Goal: Information Seeking & Learning: Learn about a topic

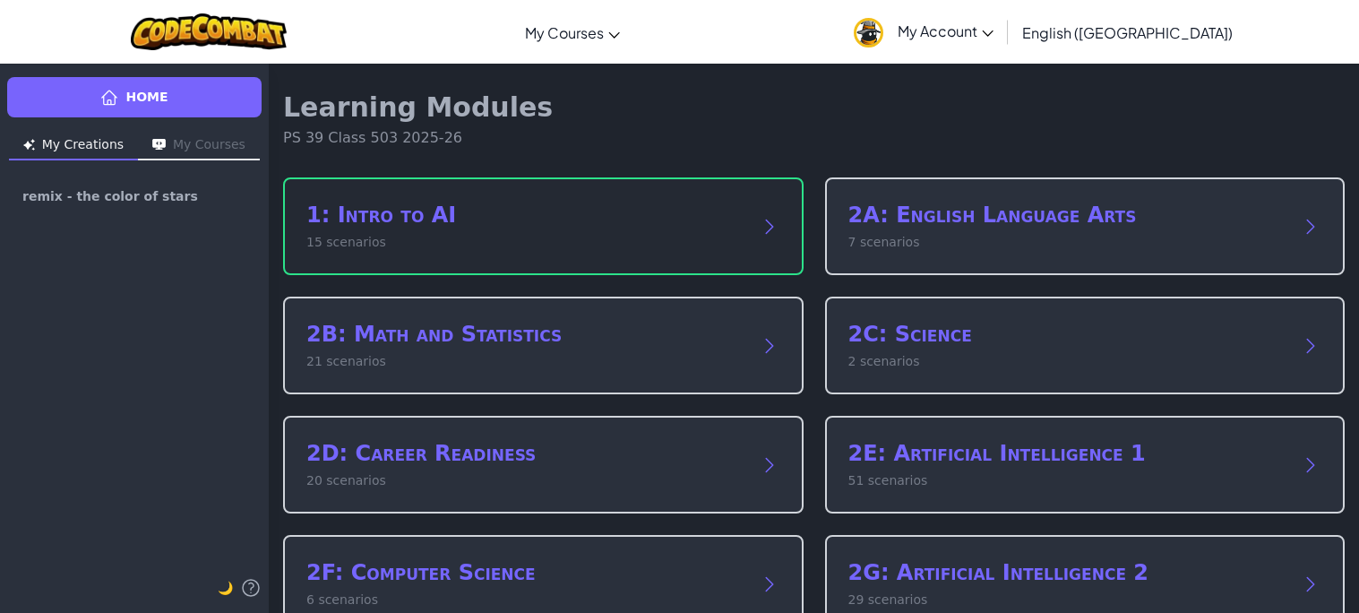
click at [340, 236] on p "15 scenarios" at bounding box center [525, 242] width 438 height 19
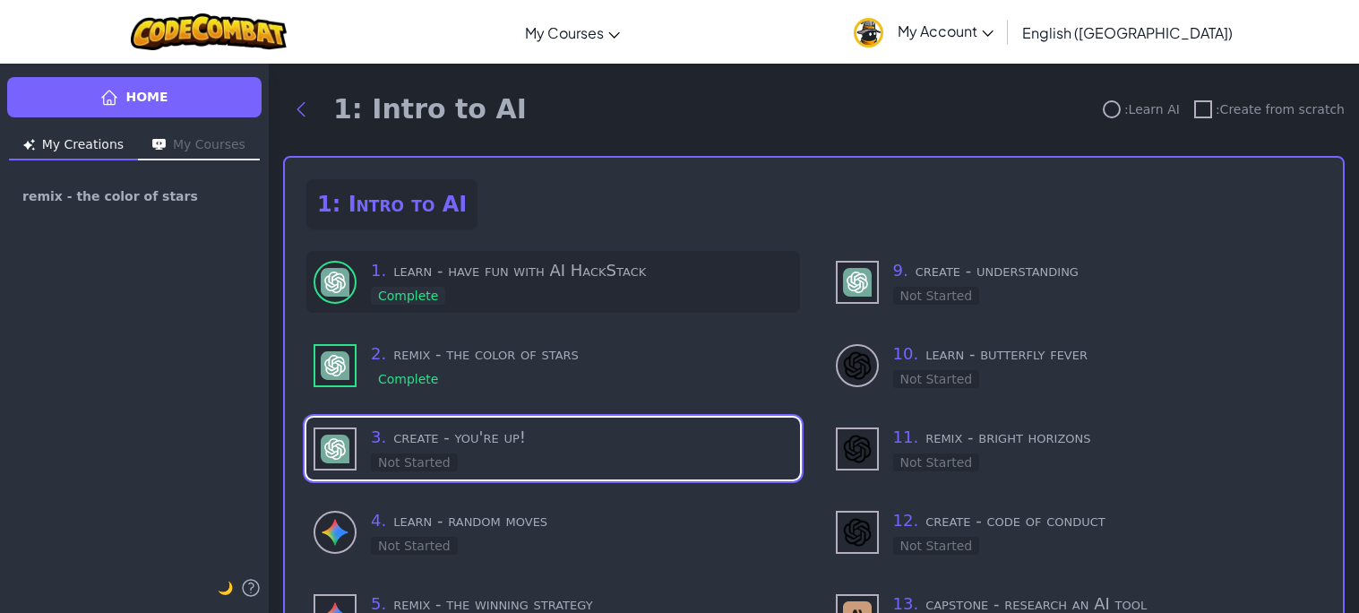
click at [349, 289] on div at bounding box center [335, 282] width 43 height 43
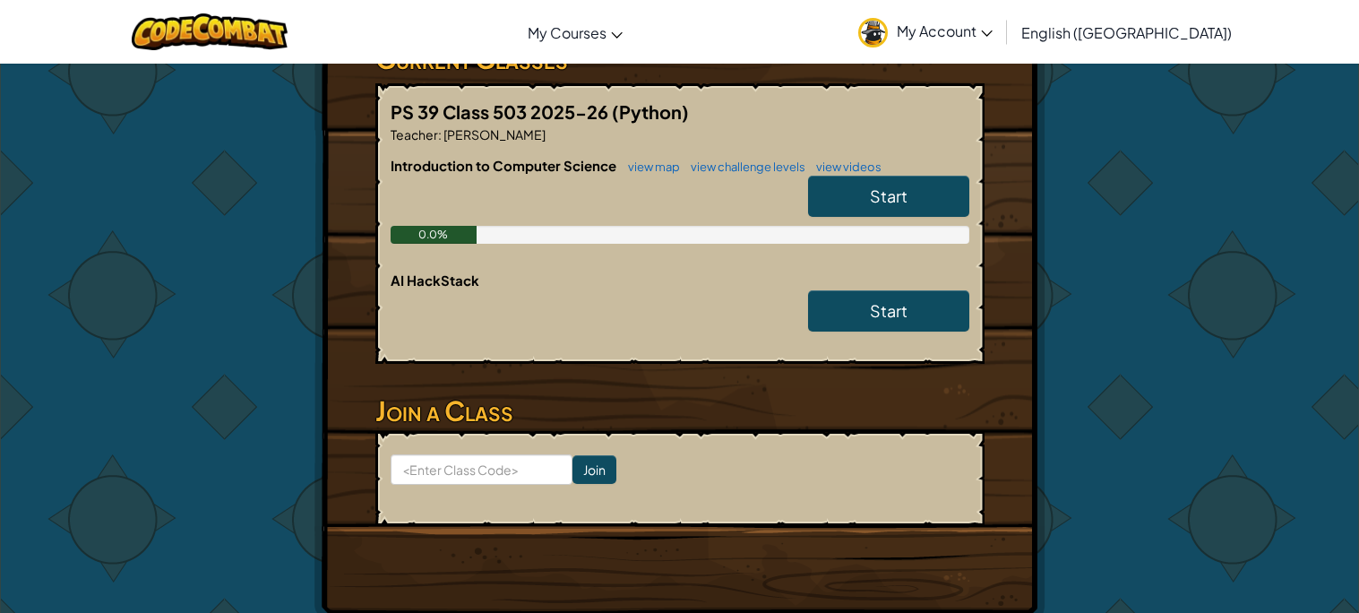
scroll to position [324, 0]
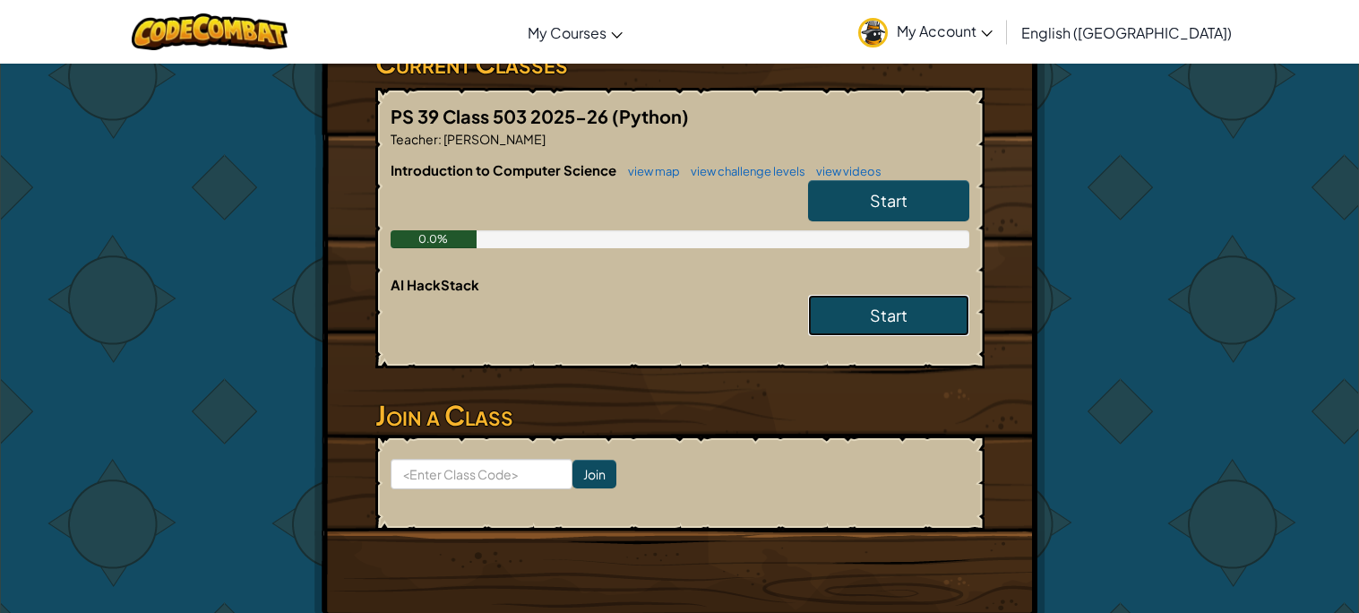
click at [863, 314] on link "Start" at bounding box center [888, 315] width 161 height 41
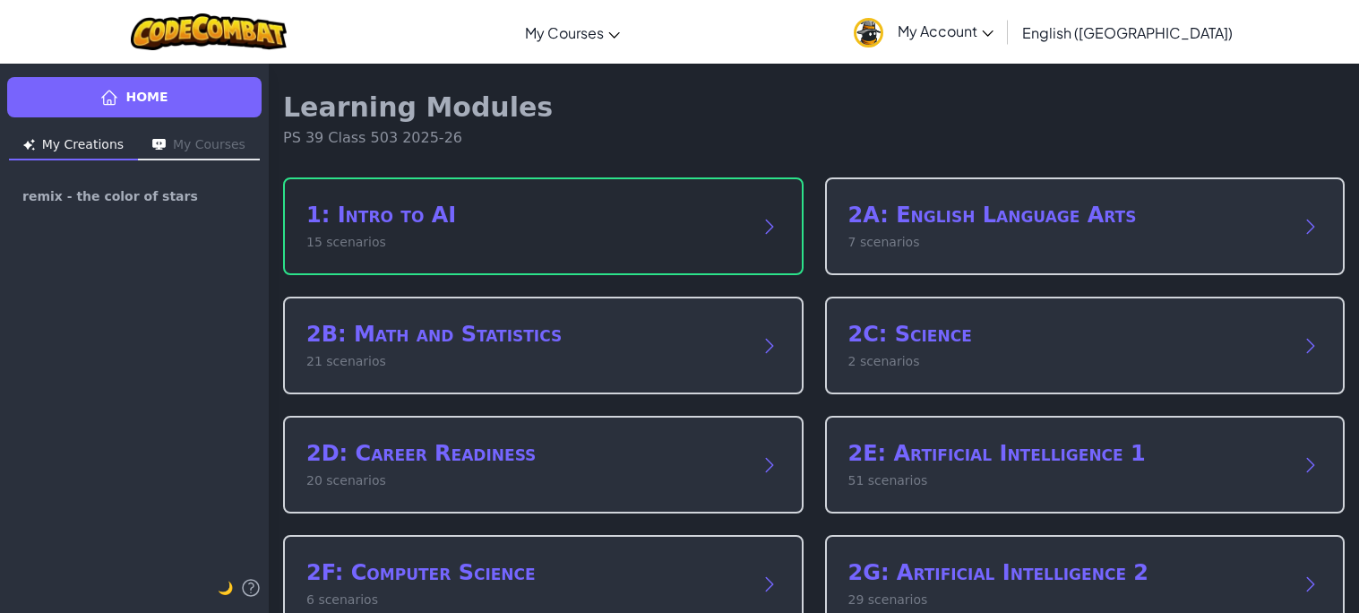
click at [681, 224] on h2 "1: Intro to AI" at bounding box center [525, 215] width 438 height 29
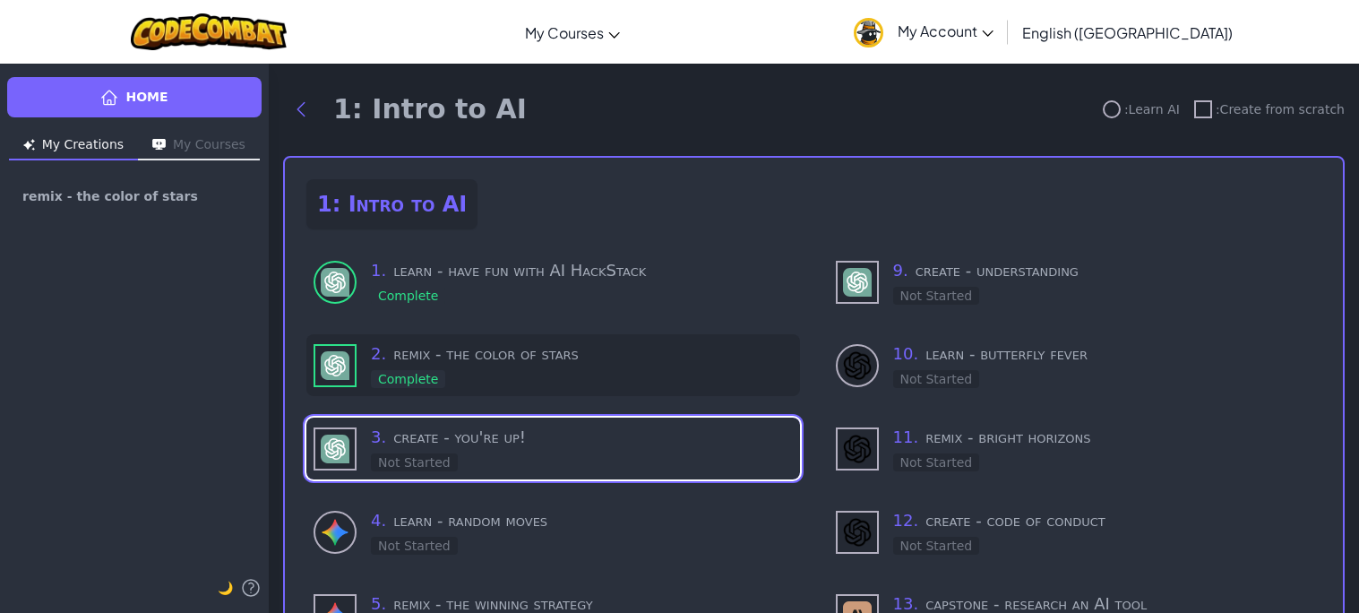
click at [509, 349] on h3 "2 . remix - the color of stars" at bounding box center [582, 353] width 422 height 25
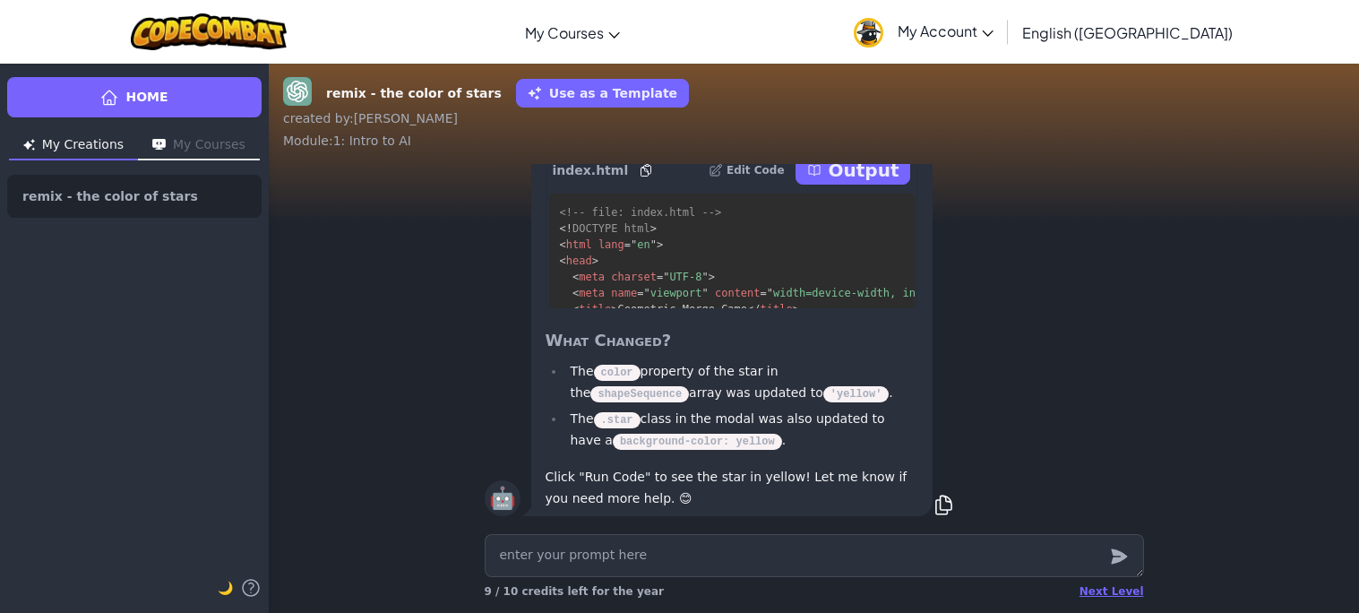
scroll to position [1, 0]
click at [871, 182] on p "Output" at bounding box center [864, 170] width 71 height 25
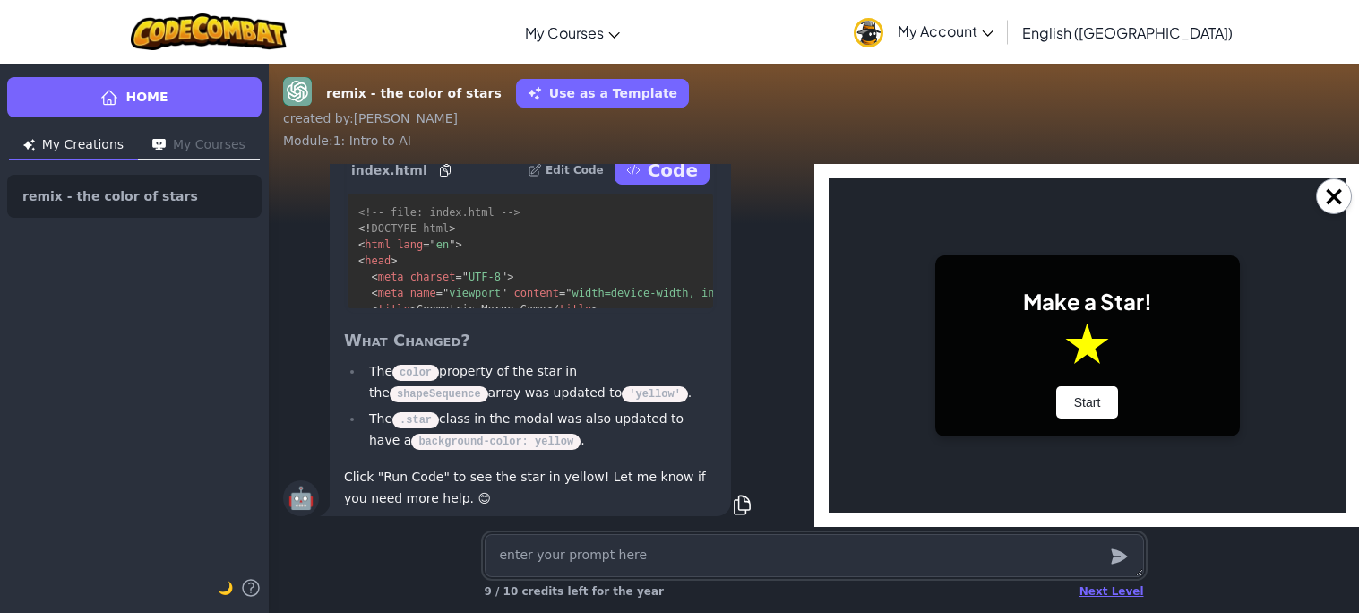
scroll to position [0, 0]
click at [1080, 402] on button "Start" at bounding box center [1086, 402] width 63 height 32
click at [1093, 407] on button "Start" at bounding box center [1086, 402] width 63 height 32
click at [1330, 187] on button "×" at bounding box center [1334, 196] width 36 height 36
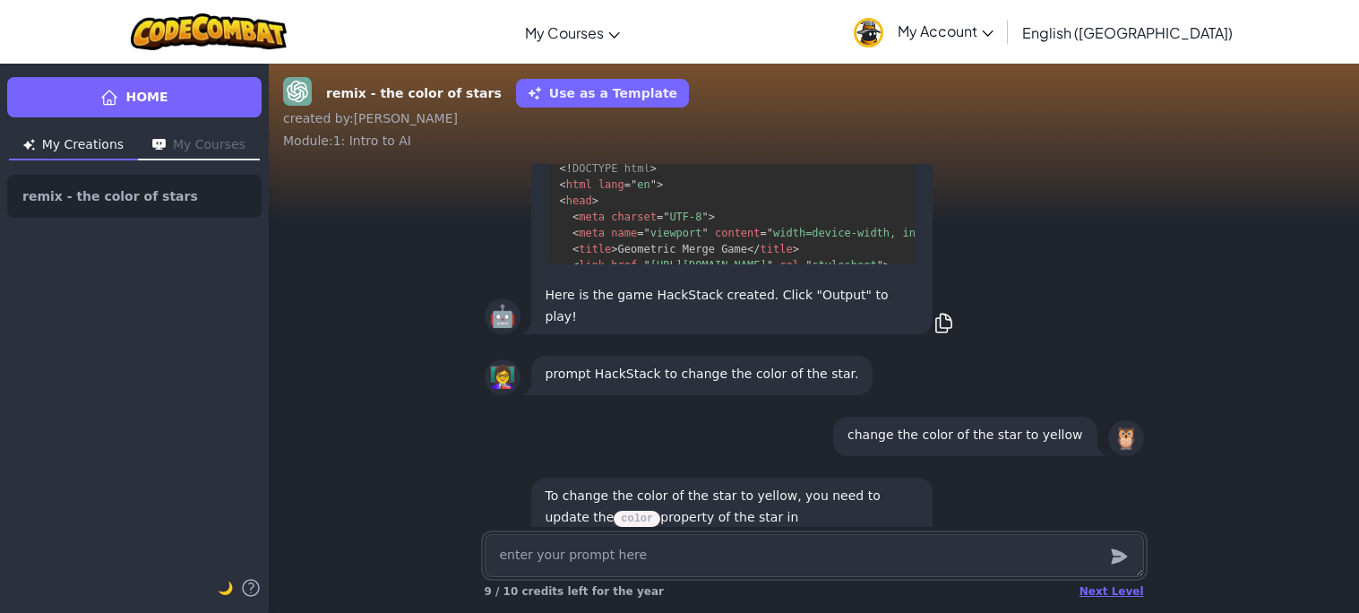
scroll to position [-617, 0]
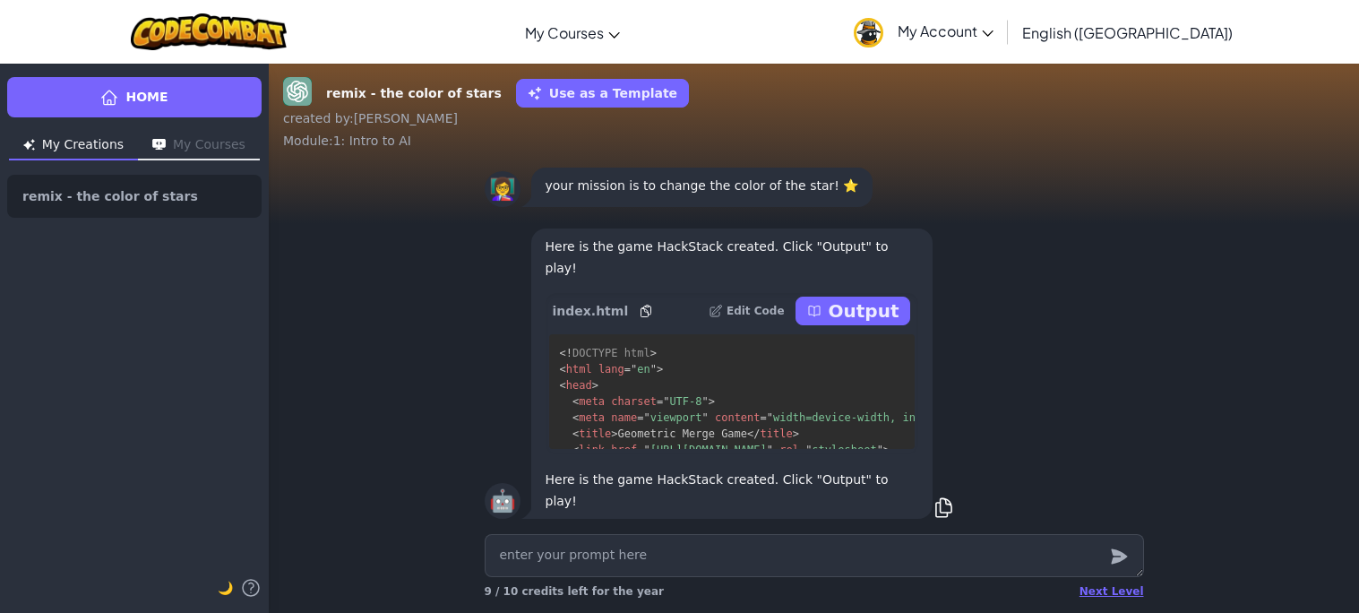
click at [882, 323] on p "Output" at bounding box center [864, 310] width 71 height 25
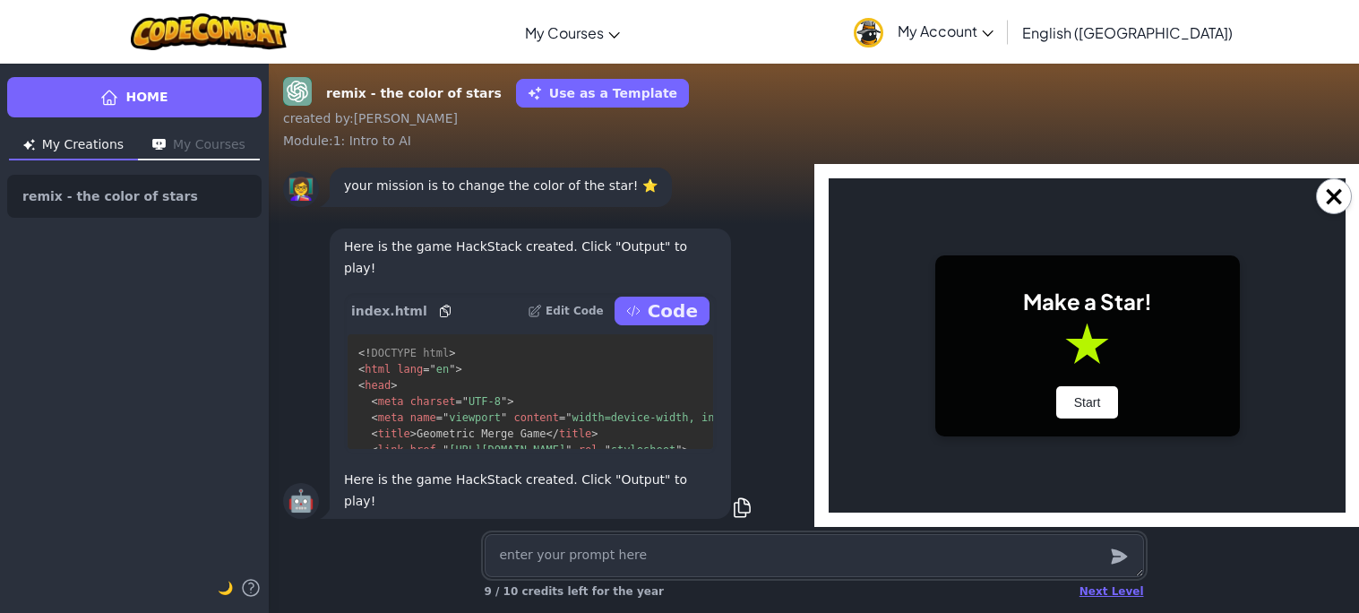
scroll to position [0, 0]
click at [1091, 404] on button "Start" at bounding box center [1086, 402] width 63 height 32
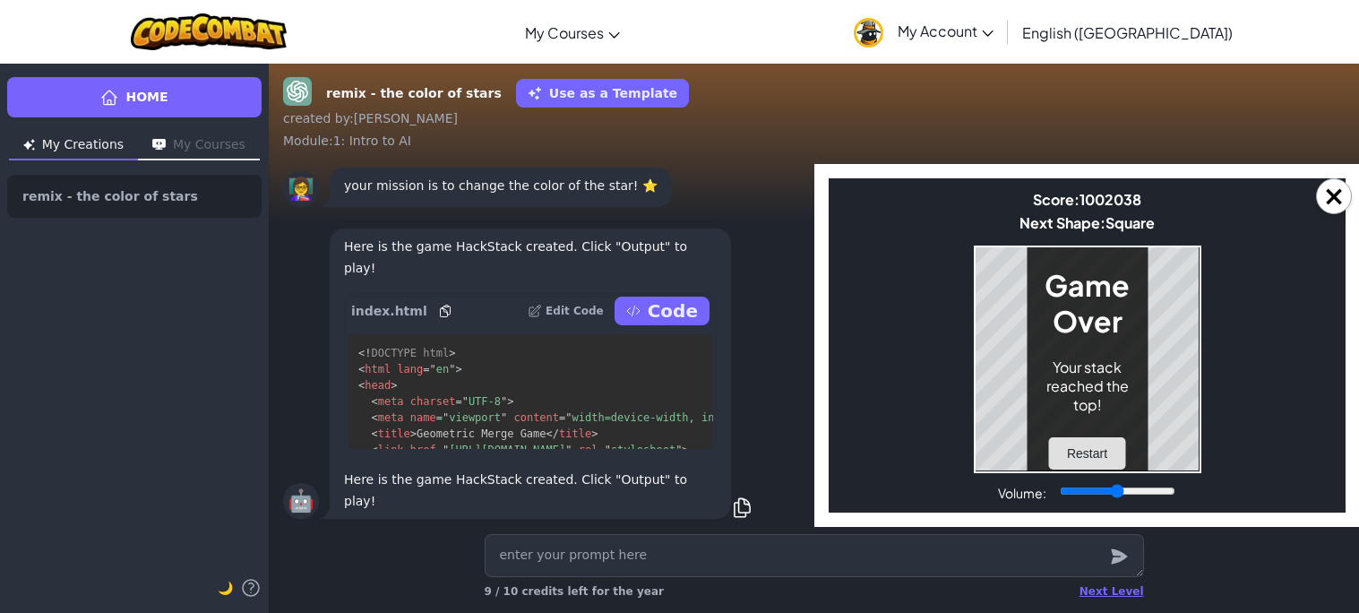
click at [1085, 447] on button "Restart" at bounding box center [1086, 453] width 76 height 32
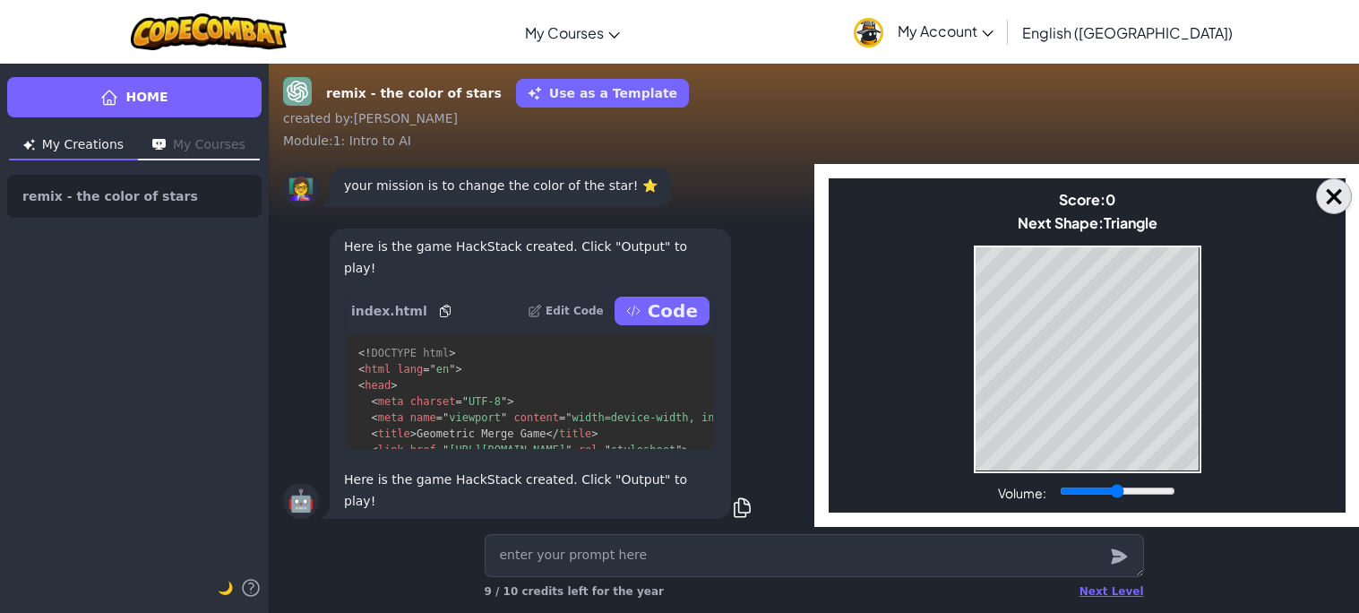
click at [1330, 208] on button "×" at bounding box center [1334, 196] width 36 height 36
type textarea "x"
